Goal: Navigation & Orientation: Understand site structure

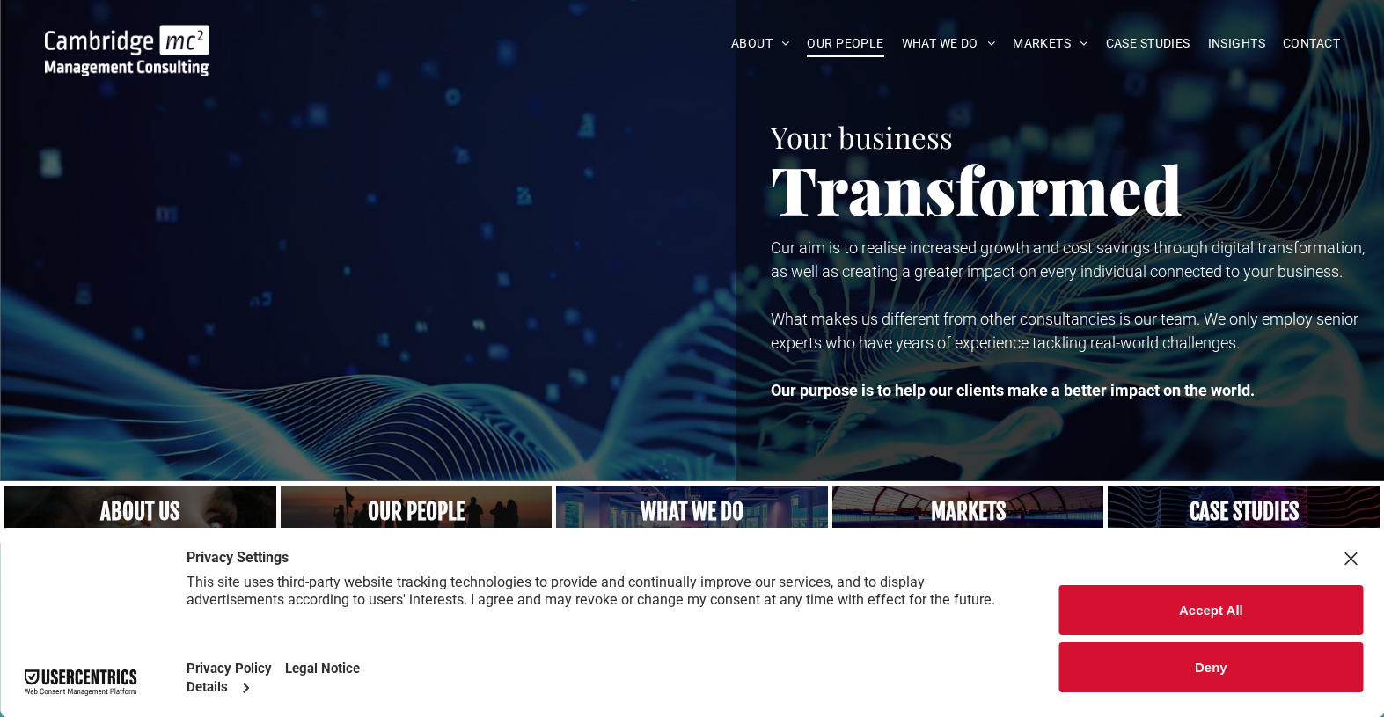
click at [827, 46] on span "OUR PEOPLE" at bounding box center [845, 43] width 77 height 27
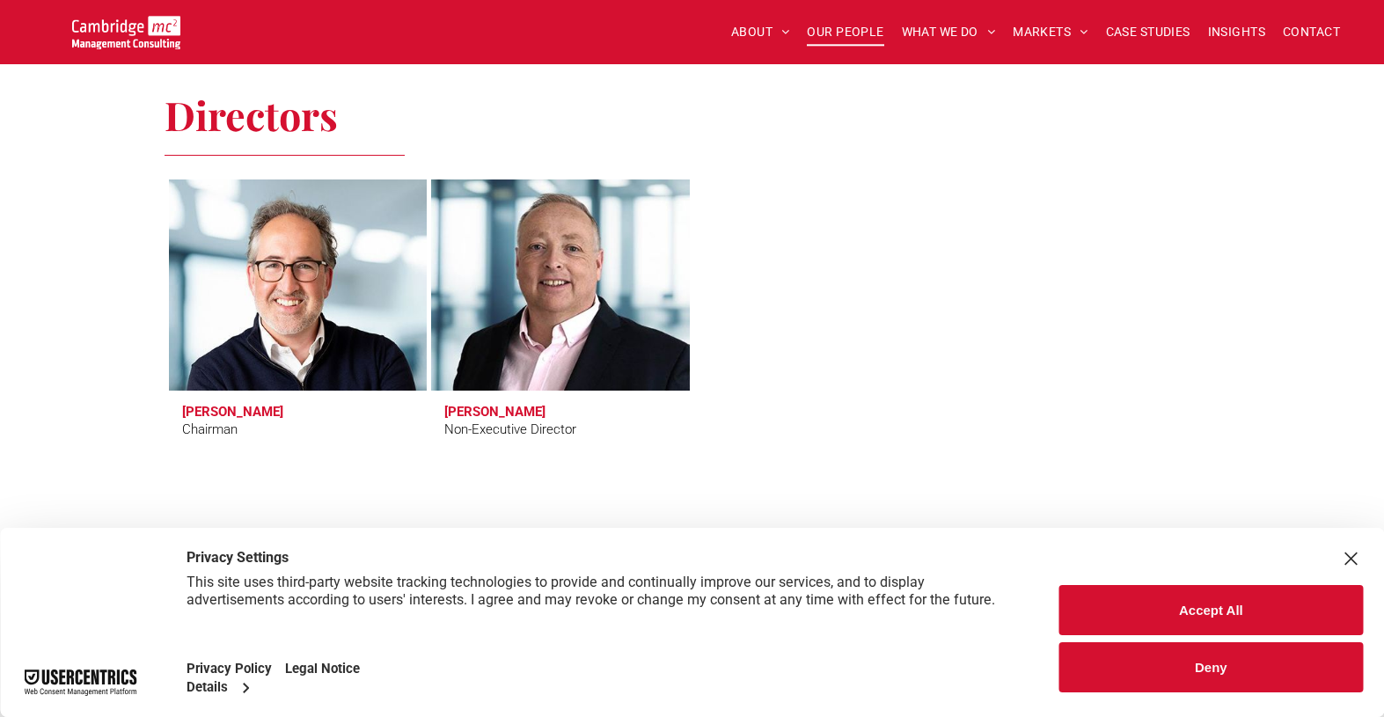
scroll to position [745, 0]
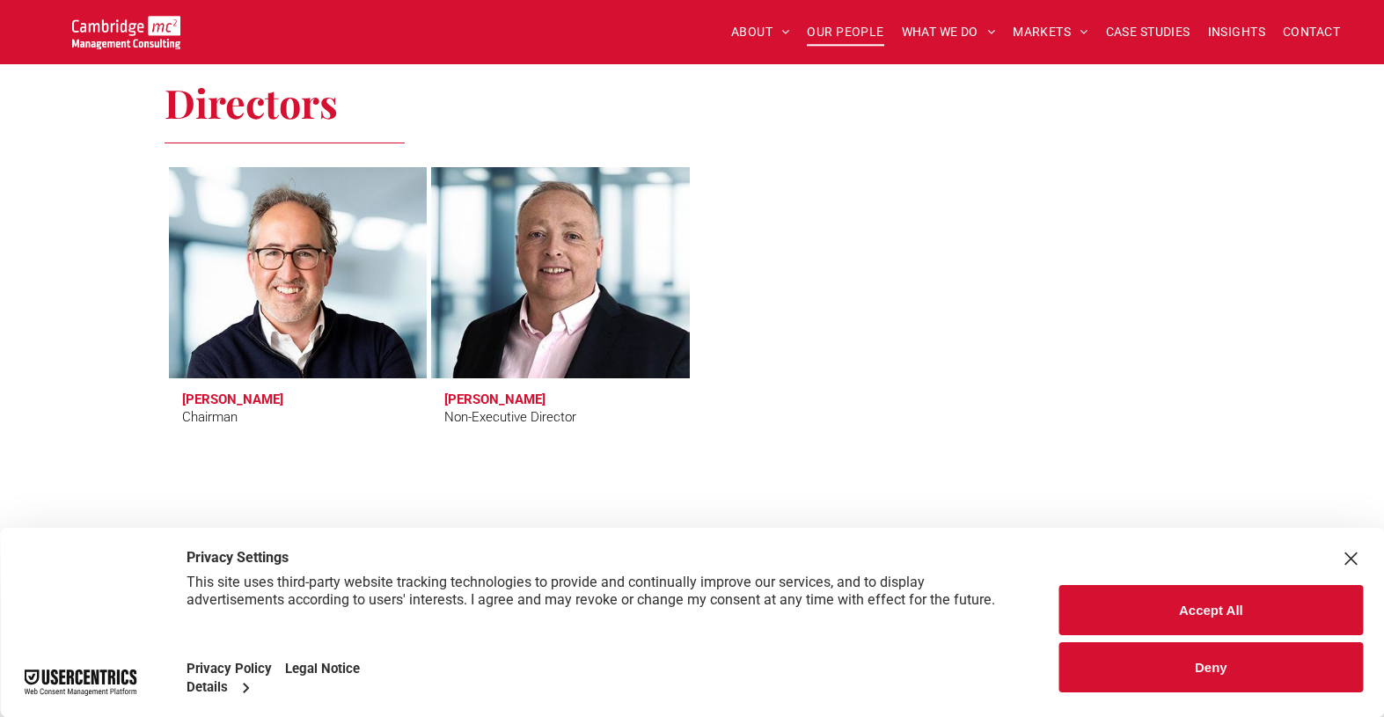
click at [1226, 677] on button "Deny" at bounding box center [1211, 667] width 304 height 50
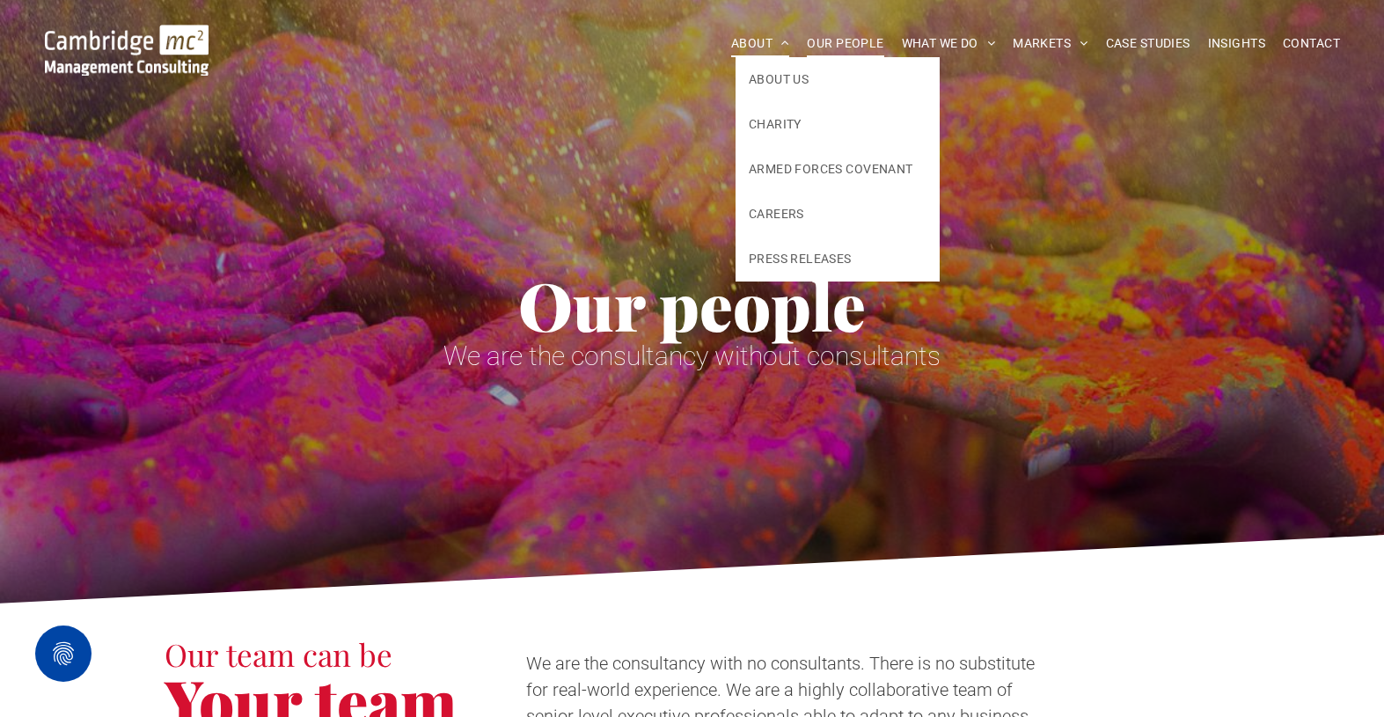
scroll to position [0, 0]
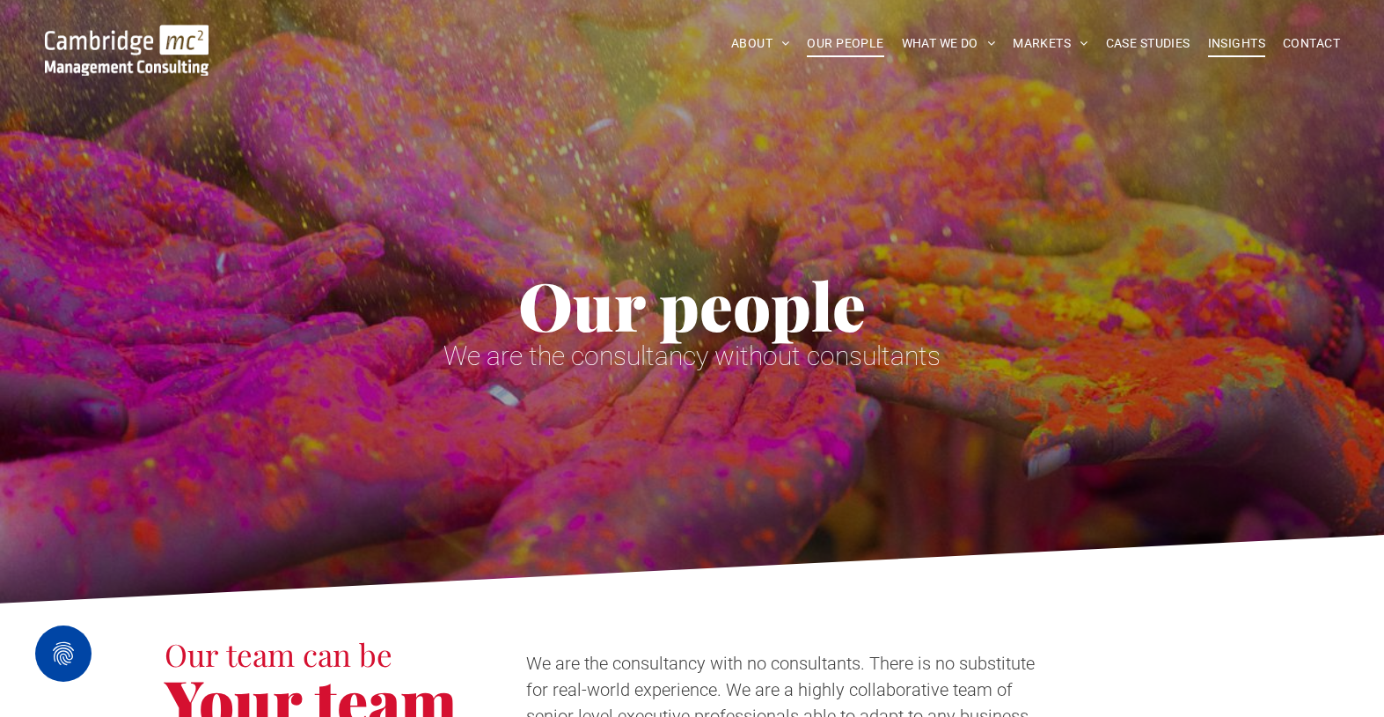
click at [1246, 42] on span "INSIGHTS" at bounding box center [1236, 43] width 57 height 27
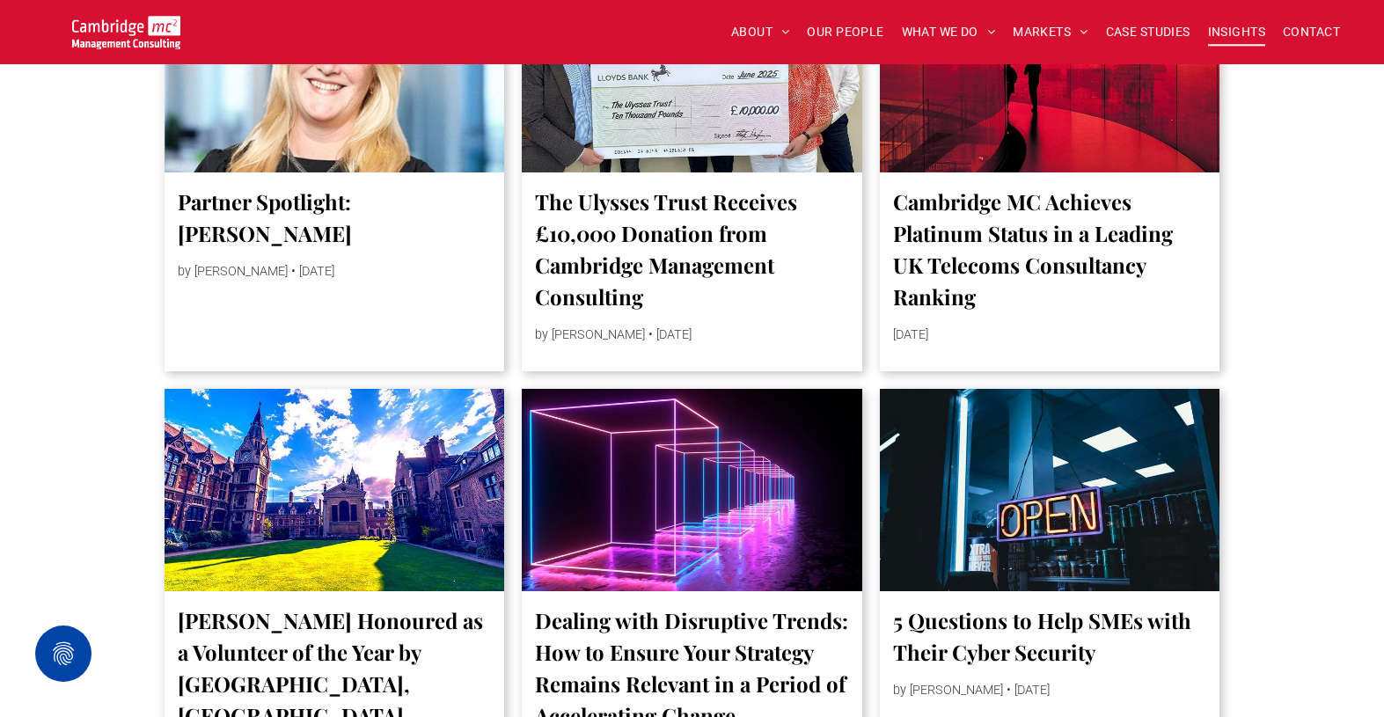
scroll to position [1944, 0]
